Goal: Task Accomplishment & Management: Manage account settings

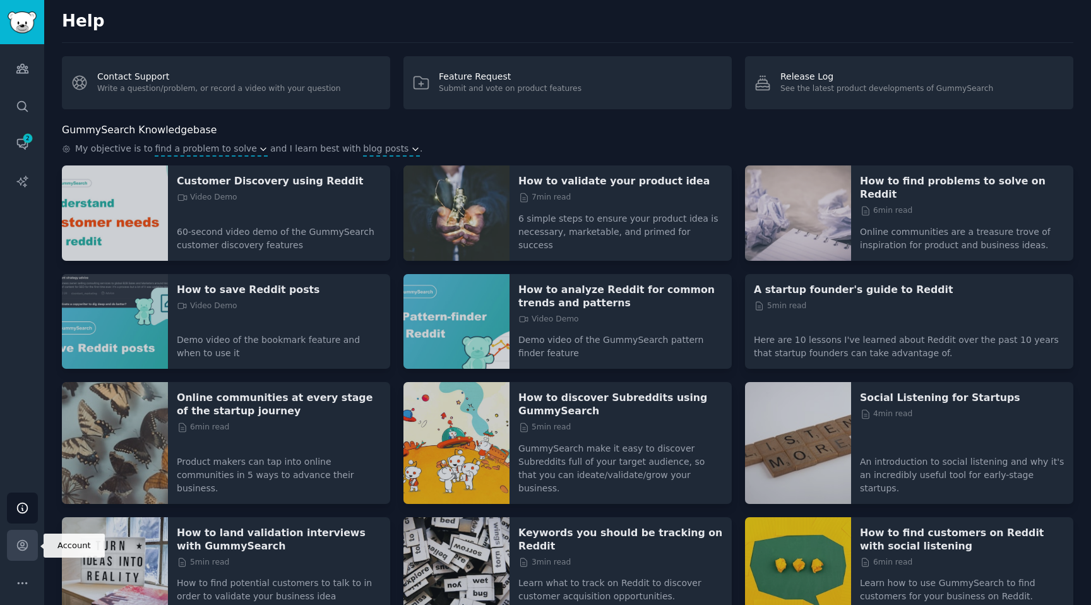
click at [17, 540] on icon "Sidebar" at bounding box center [22, 544] width 13 height 13
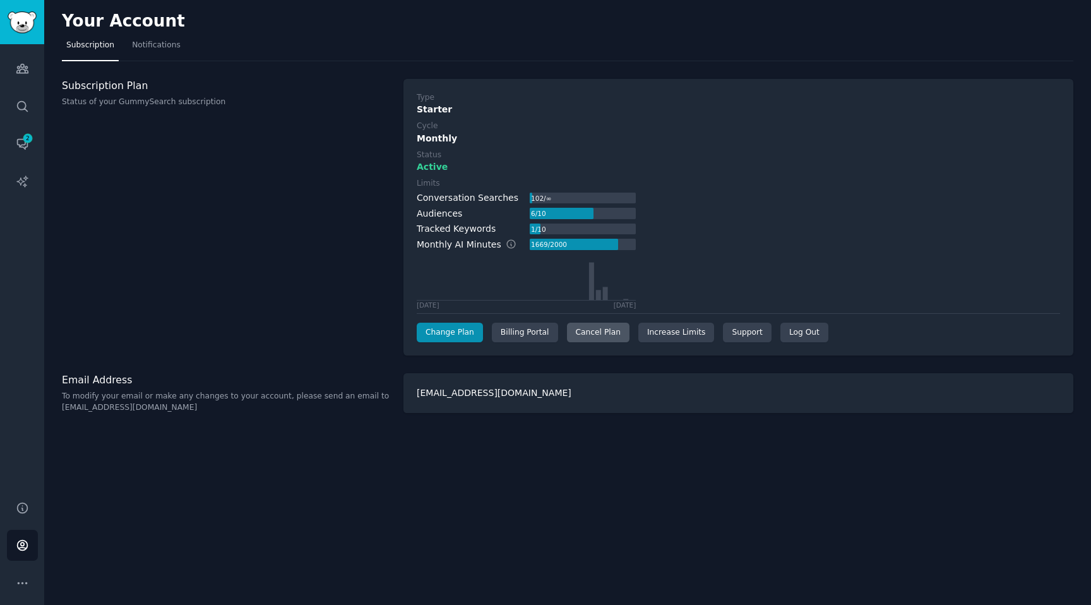
click at [610, 336] on div "Cancel Plan" at bounding box center [598, 333] width 62 height 20
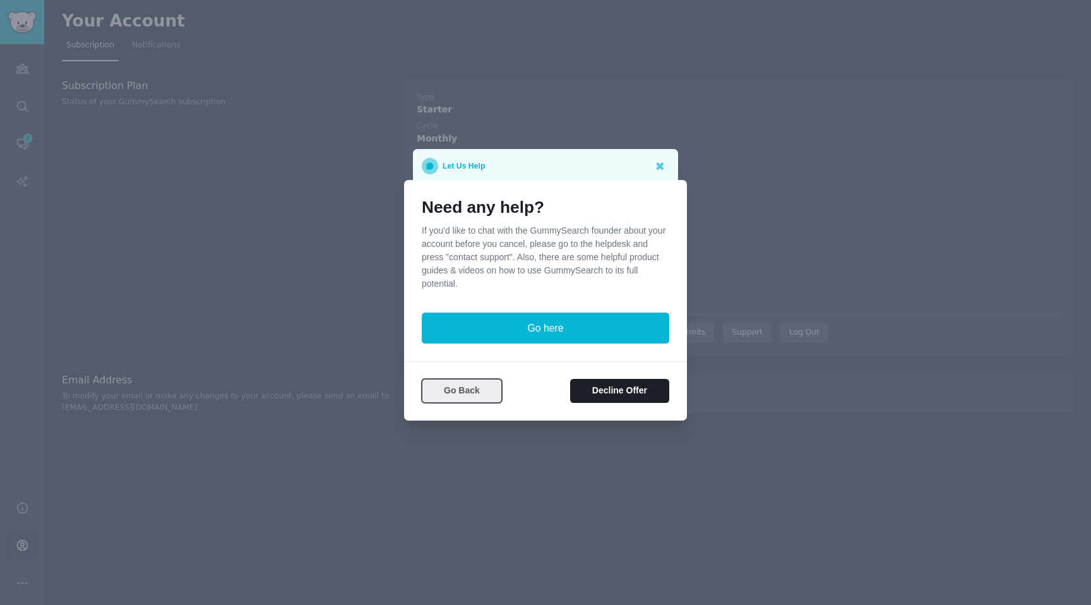
click at [477, 395] on button "Go Back" at bounding box center [462, 391] width 80 height 25
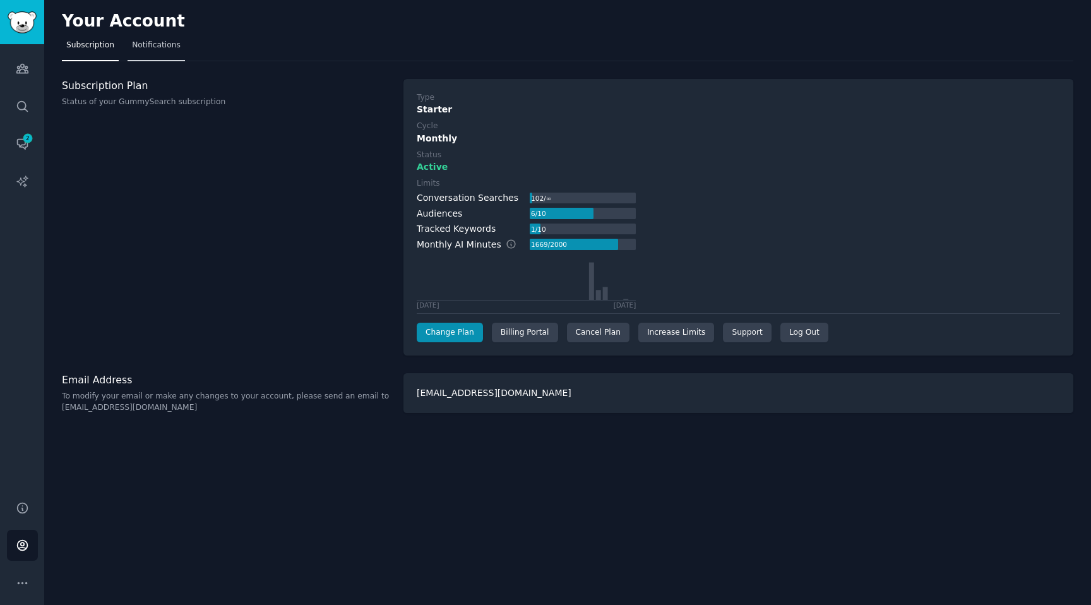
click at [149, 57] on link "Notifications" at bounding box center [156, 48] width 57 height 26
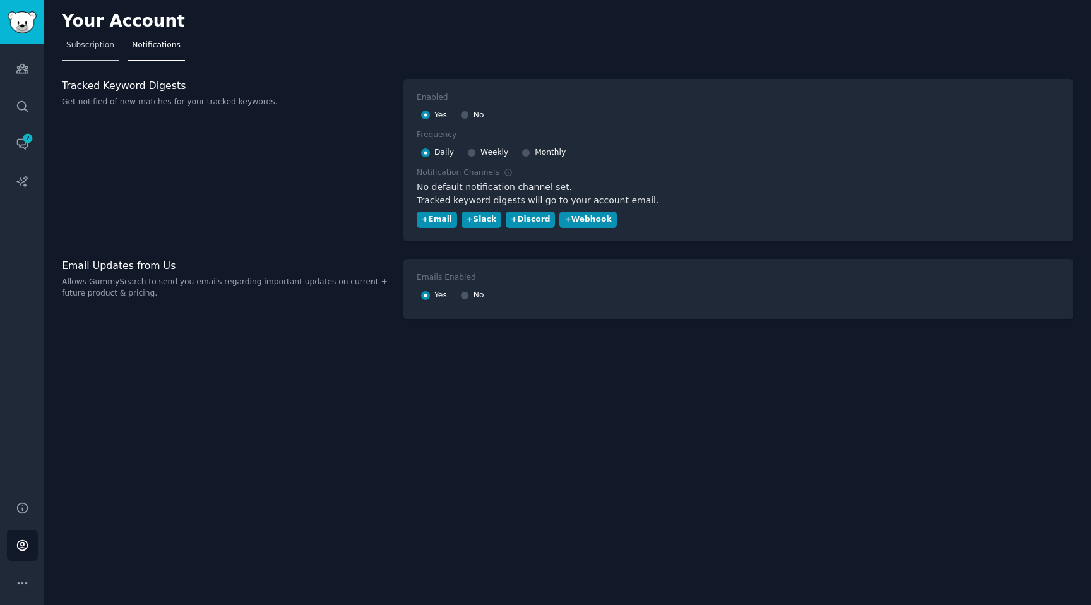
click at [94, 56] on link "Subscription" at bounding box center [90, 48] width 57 height 26
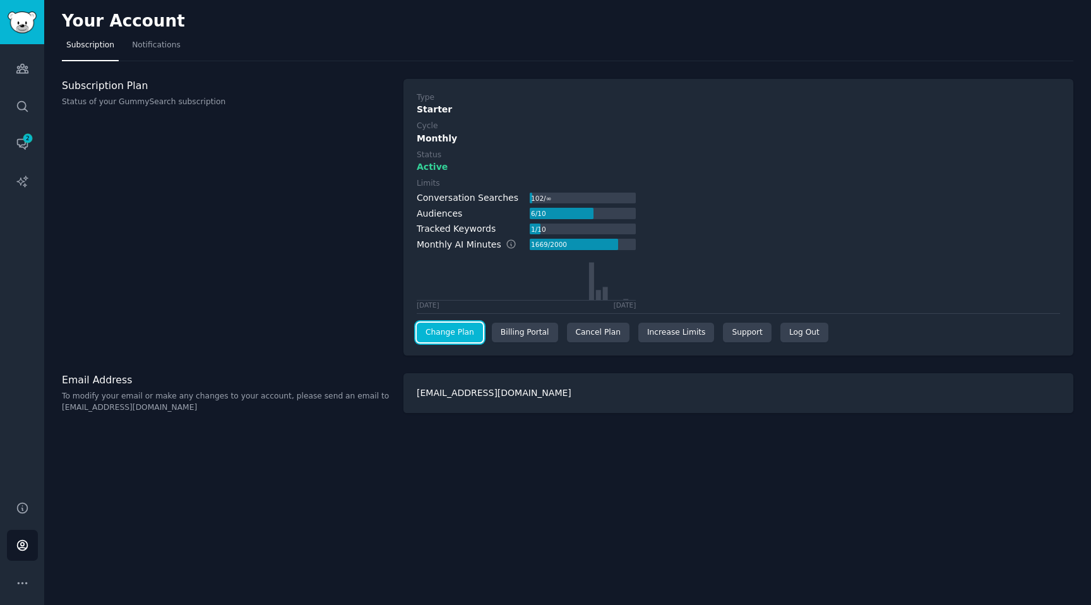
click at [458, 335] on link "Change Plan" at bounding box center [450, 333] width 66 height 20
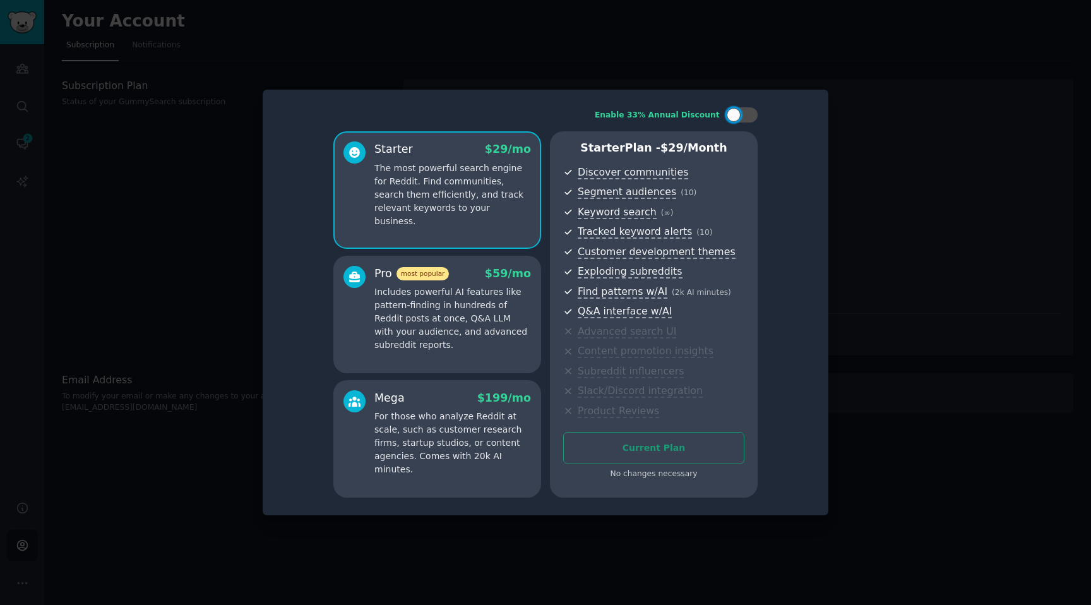
click at [482, 318] on p "Includes powerful AI features like pattern-finding in hundreds of Reddit posts …" at bounding box center [452, 318] width 157 height 66
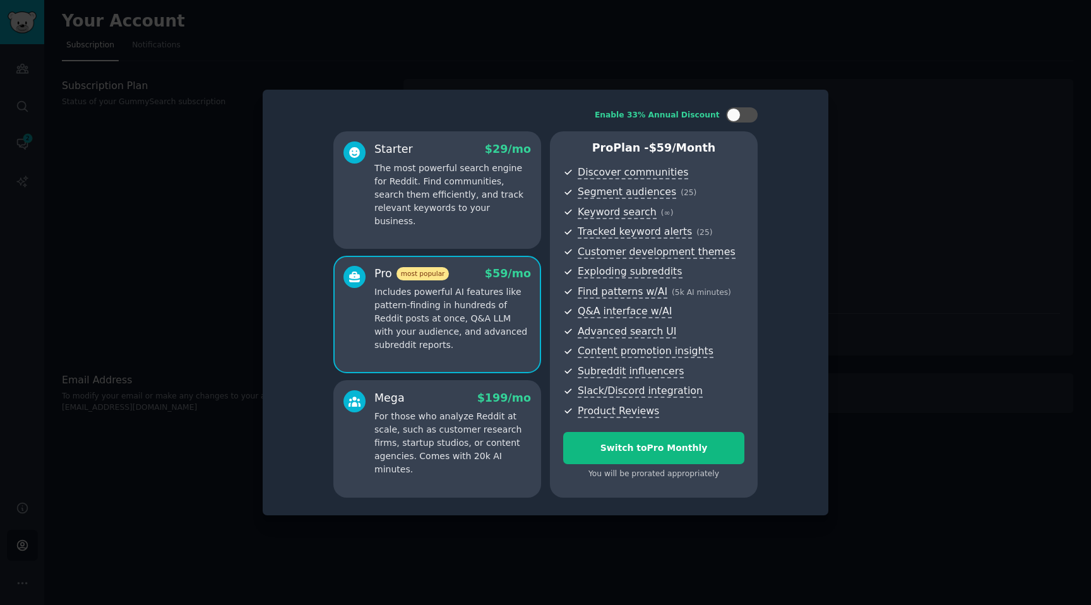
click at [443, 436] on p "For those who analyze Reddit at scale, such as customer research firms, startup…" at bounding box center [452, 443] width 157 height 66
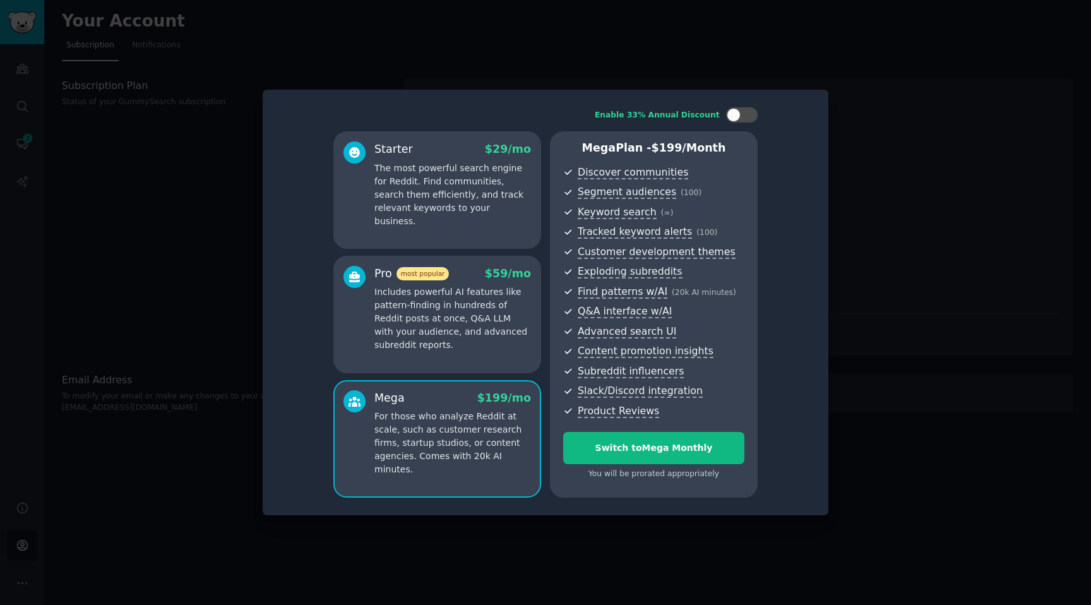
click at [451, 331] on p "Includes powerful AI features like pattern-finding in hundreds of Reddit posts …" at bounding box center [452, 318] width 157 height 66
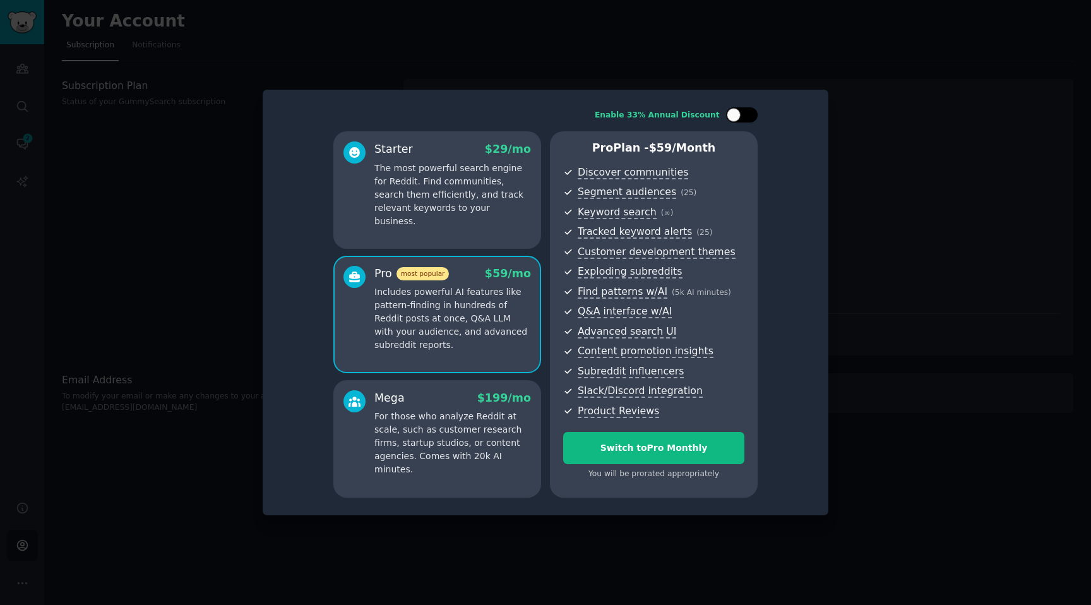
click at [747, 112] on div at bounding box center [748, 115] width 6 height 6
click at [747, 112] on div at bounding box center [750, 115] width 14 height 14
checkbox input "false"
click at [453, 198] on p "The most powerful search engine for Reddit. Find communities, search them effic…" at bounding box center [452, 195] width 157 height 66
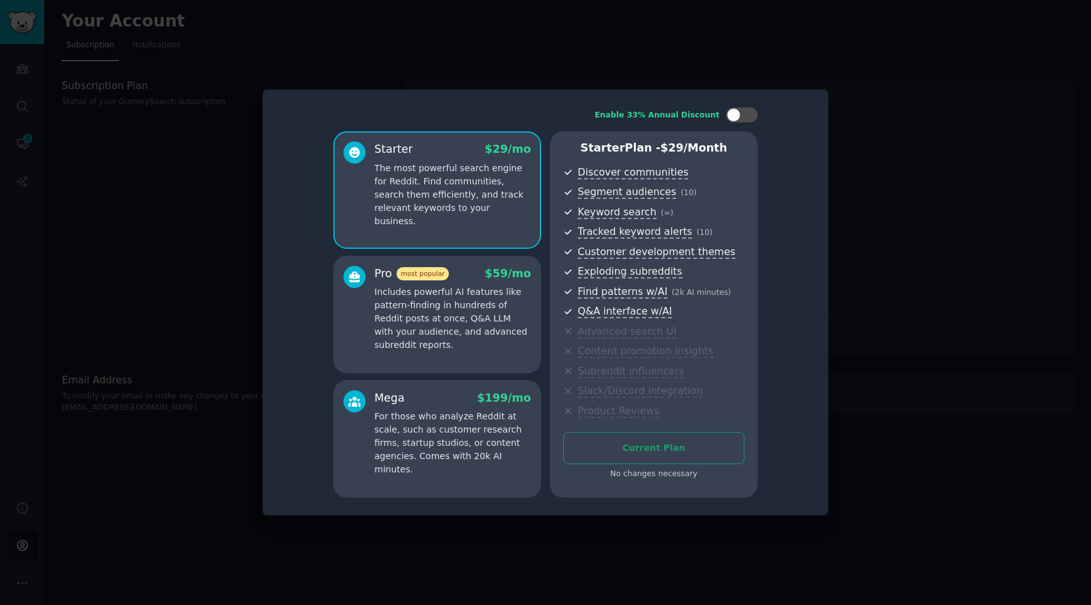
click at [912, 45] on div at bounding box center [545, 302] width 1091 height 605
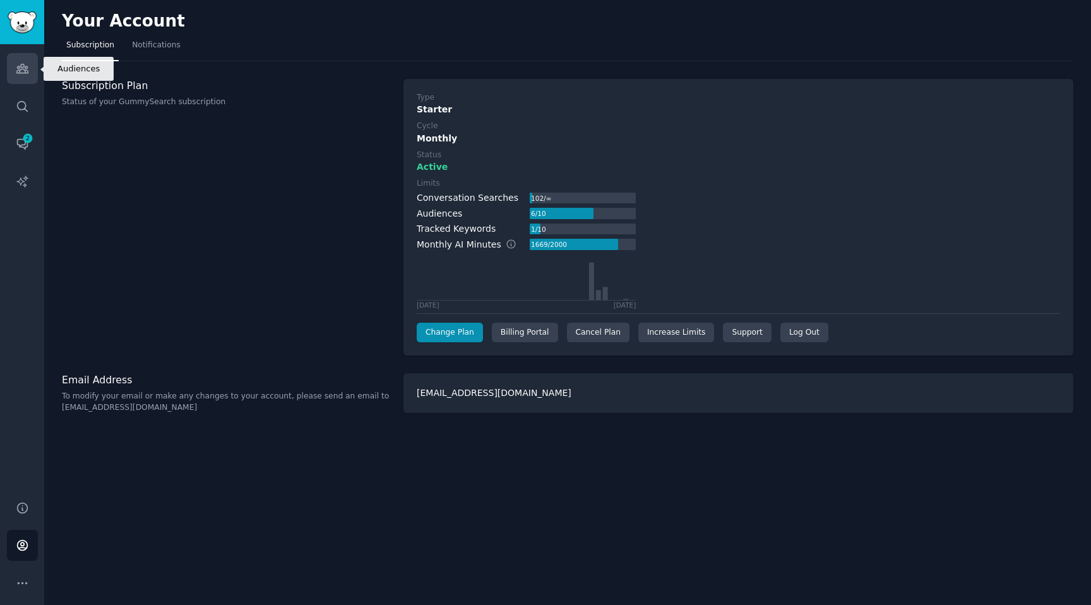
click at [19, 66] on icon "Sidebar" at bounding box center [22, 68] width 13 height 13
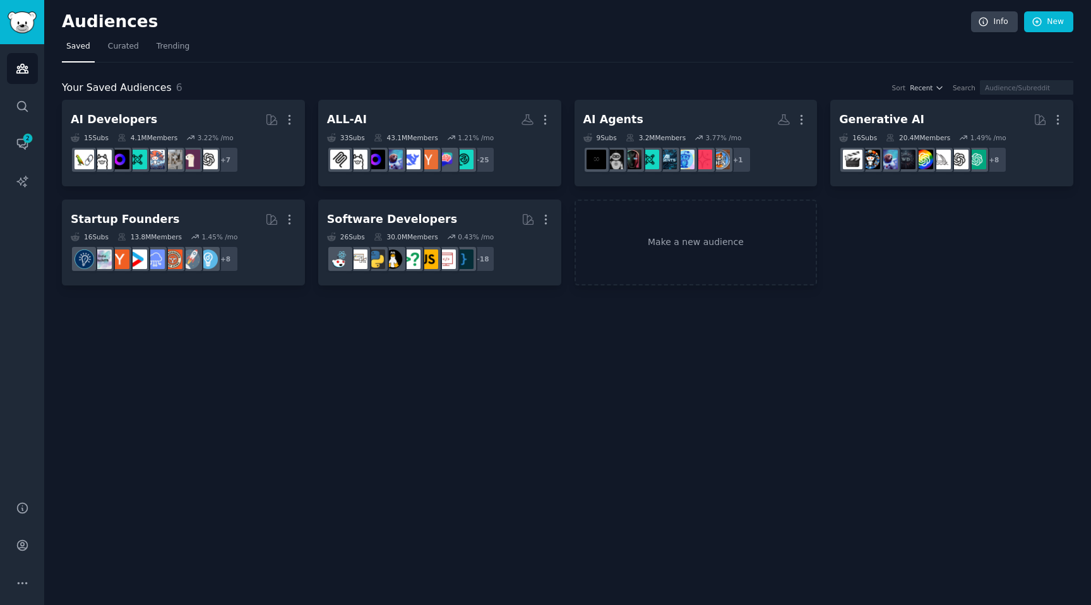
click at [23, 126] on div "Audiences Search Conversations 2 AI Reports" at bounding box center [22, 264] width 44 height 441
click at [25, 147] on icon "Sidebar" at bounding box center [22, 145] width 10 height 10
